Goal: Use online tool/utility

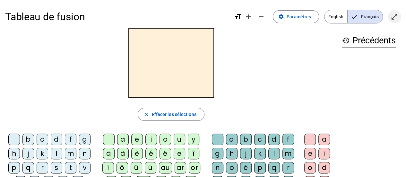
click at [391, 17] on mat-icon "open_in_full" at bounding box center [395, 17] width 8 height 8
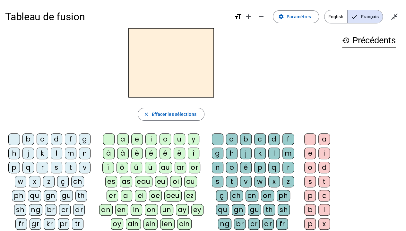
click at [120, 153] on div "â" at bounding box center [123, 154] width 12 height 12
click at [219, 168] on div "n" at bounding box center [218, 168] width 12 height 12
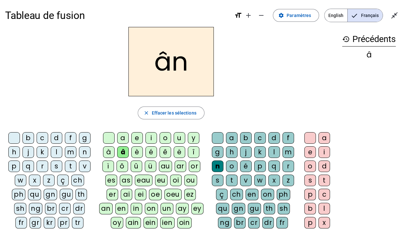
click at [314, 151] on div "e" at bounding box center [310, 152] width 12 height 12
click at [292, 73] on div "âne" at bounding box center [171, 61] width 332 height 69
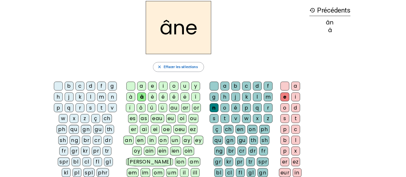
scroll to position [14, 0]
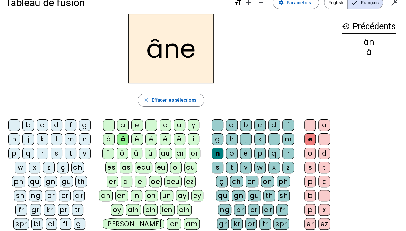
click at [289, 138] on div "m" at bounding box center [289, 140] width 12 height 12
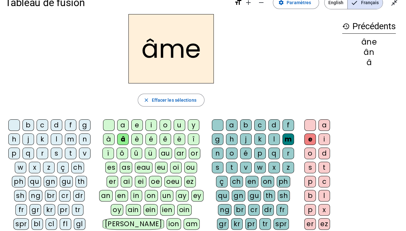
click at [214, 142] on div "g" at bounding box center [218, 140] width 12 height 12
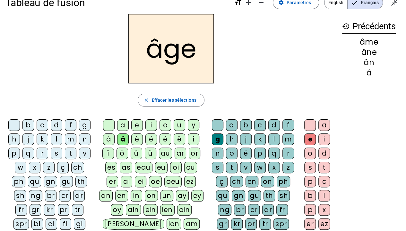
drag, startPoint x: 122, startPoint y: 122, endPoint x: 95, endPoint y: 114, distance: 28.1
click at [95, 114] on div "âge close Effacer les sélections b c d f g h j k l m n p q r s t v w x z ç ch p…" at bounding box center [171, 152] width 332 height 277
click at [121, 122] on div "a" at bounding box center [123, 125] width 12 height 12
click at [20, 153] on div "p" at bounding box center [14, 154] width 12 height 12
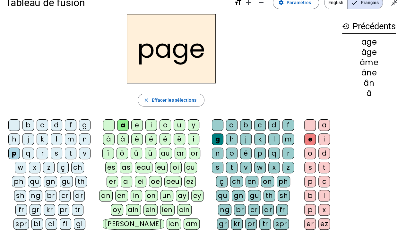
click at [53, 155] on div "s" at bounding box center [57, 154] width 12 height 12
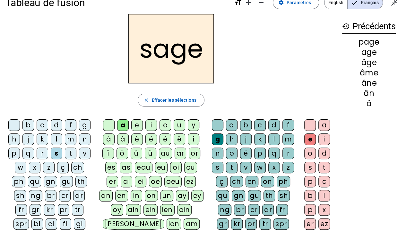
click at [88, 140] on div "n" at bounding box center [85, 140] width 12 height 12
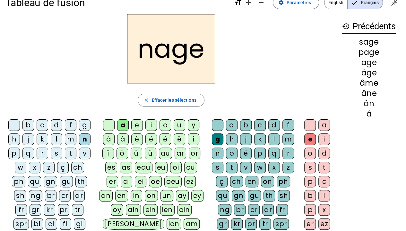
click at [74, 138] on div "m" at bounding box center [71, 140] width 12 height 12
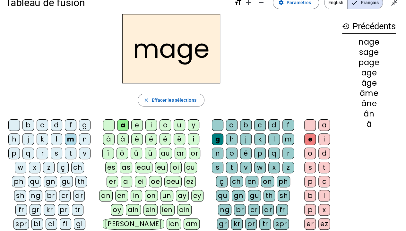
click at [178, 126] on div "u" at bounding box center [180, 125] width 12 height 12
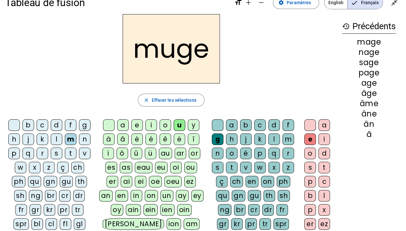
click at [60, 140] on div "l" at bounding box center [57, 140] width 12 height 12
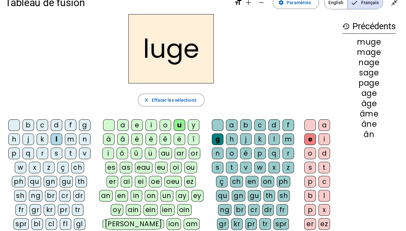
click at [169, 127] on div "o" at bounding box center [166, 125] width 12 height 12
